Goal: Information Seeking & Learning: Learn about a topic

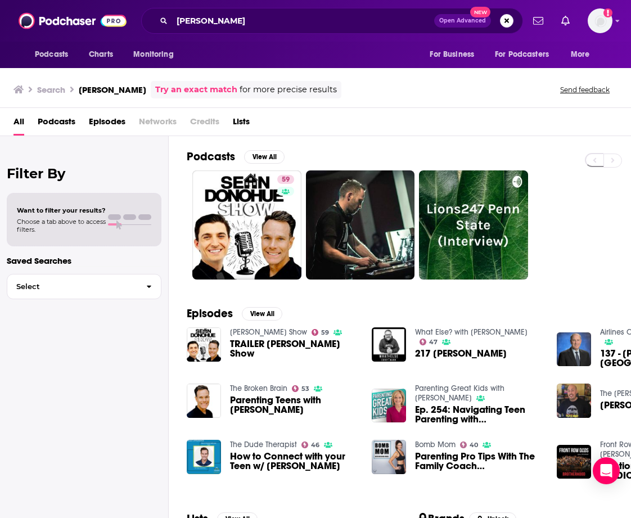
scroll to position [110, 0]
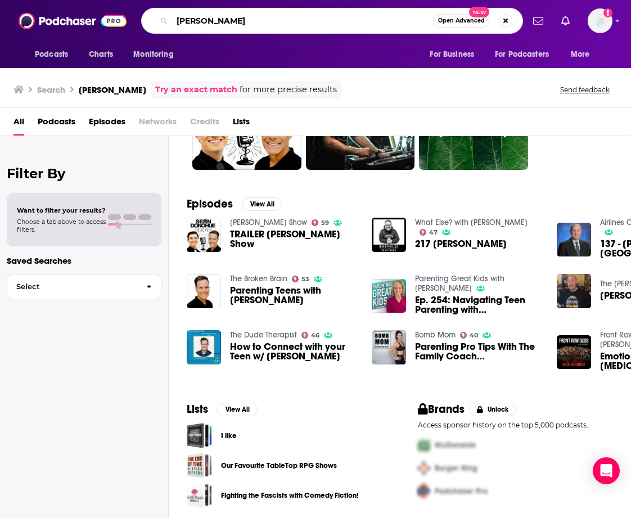
drag, startPoint x: 240, startPoint y: 19, endPoint x: 158, endPoint y: 17, distance: 82.1
click at [158, 17] on div "[PERSON_NAME] Open Advanced New" at bounding box center [332, 21] width 382 height 26
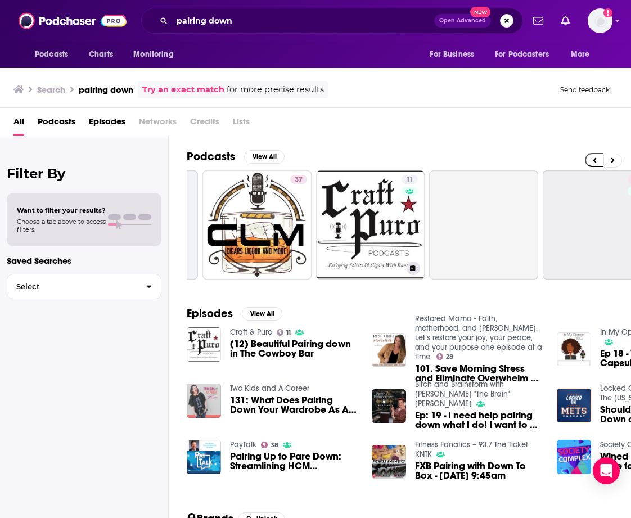
scroll to position [0, 446]
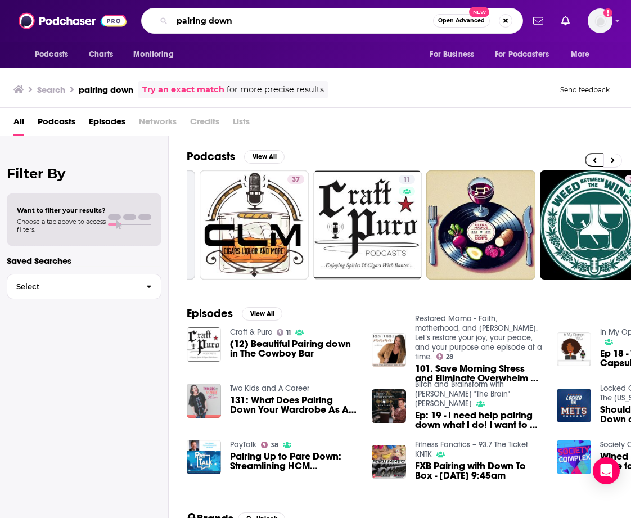
click at [201, 23] on input "pairing down" at bounding box center [302, 21] width 261 height 18
drag, startPoint x: 205, startPoint y: 21, endPoint x: 164, endPoint y: 21, distance: 41.6
click at [164, 21] on div "pairing down Open Advanced New" at bounding box center [332, 21] width 382 height 26
type input "paring down"
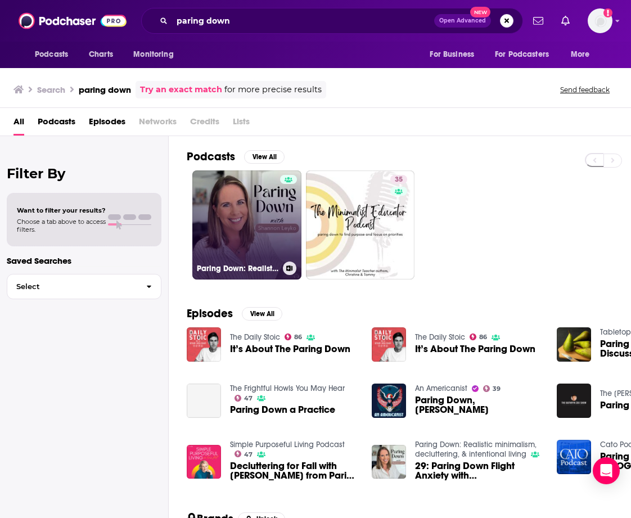
click at [240, 242] on link "Paring Down: Realistic minimalism, decluttering, & intentional living" at bounding box center [246, 224] width 109 height 109
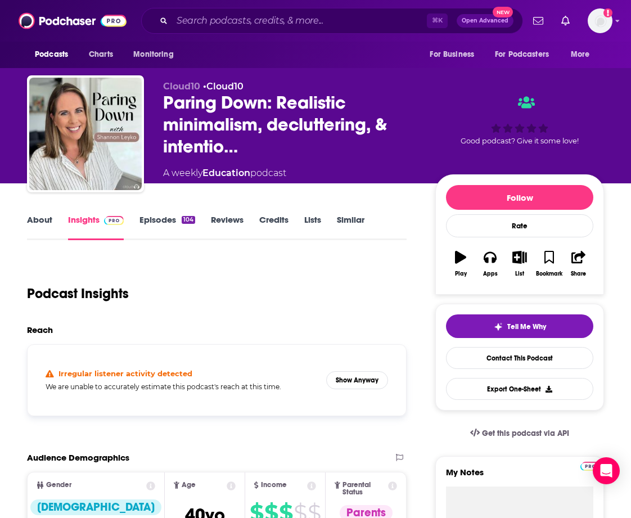
click at [37, 221] on link "About" at bounding box center [39, 227] width 25 height 26
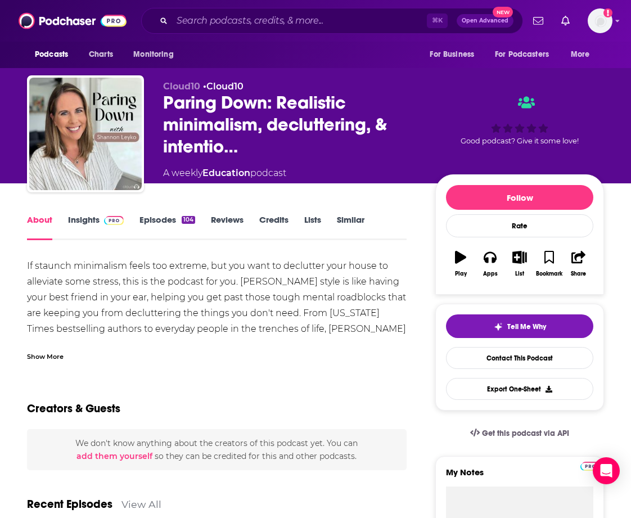
click at [77, 218] on link "Insights" at bounding box center [96, 227] width 56 height 26
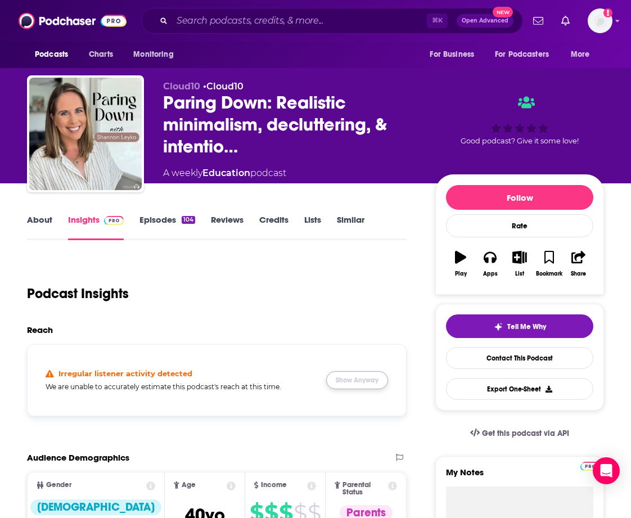
click at [358, 379] on button "Show Anyway" at bounding box center [357, 380] width 62 height 18
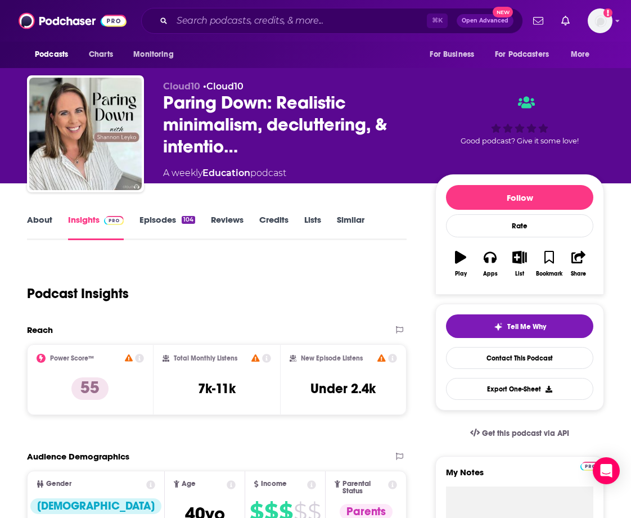
click at [150, 217] on link "Episodes 104" at bounding box center [168, 227] width 56 height 26
